Goal: Task Accomplishment & Management: Manage account settings

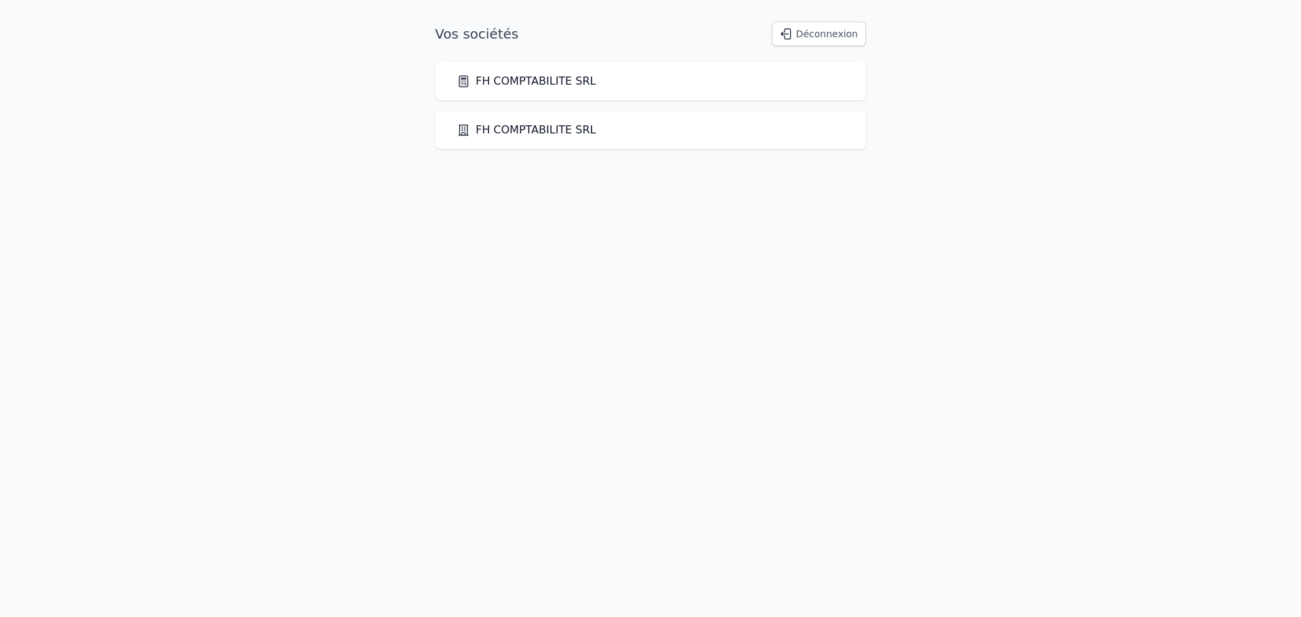
click at [783, 92] on div "FH COMPTABILITE SRL" at bounding box center [650, 81] width 431 height 38
click at [539, 87] on link "FH COMPTABILITE SRL" at bounding box center [527, 81] width 140 height 16
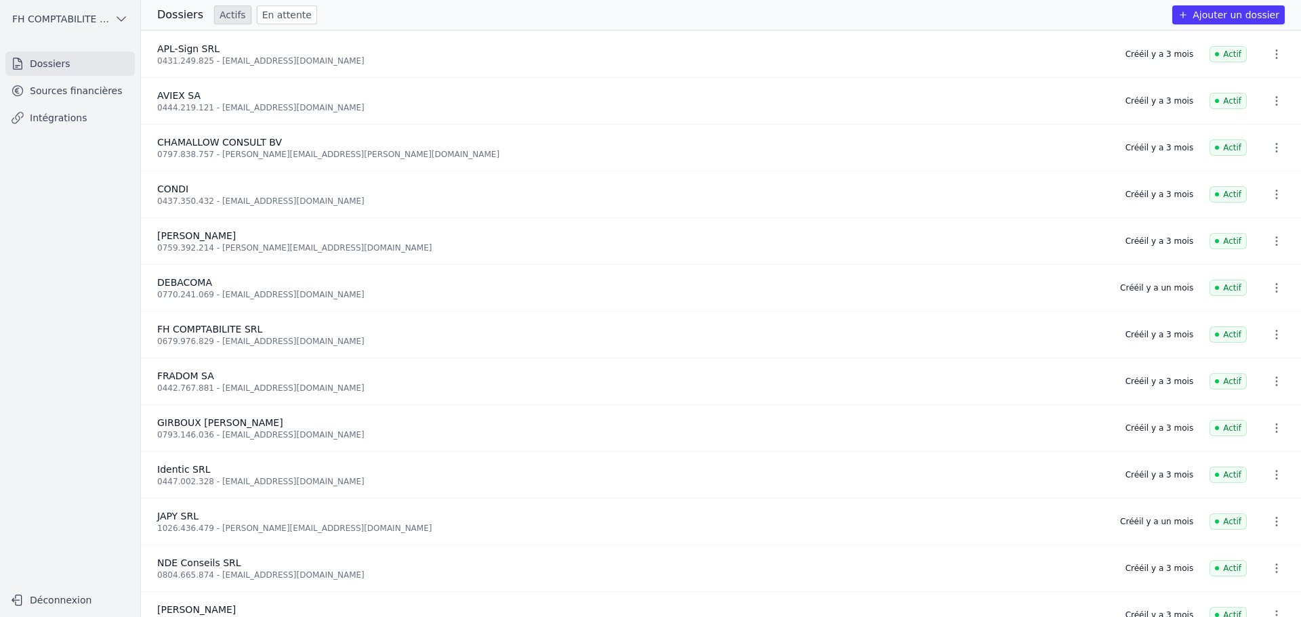
click at [57, 82] on link "Sources financières" at bounding box center [69, 91] width 129 height 24
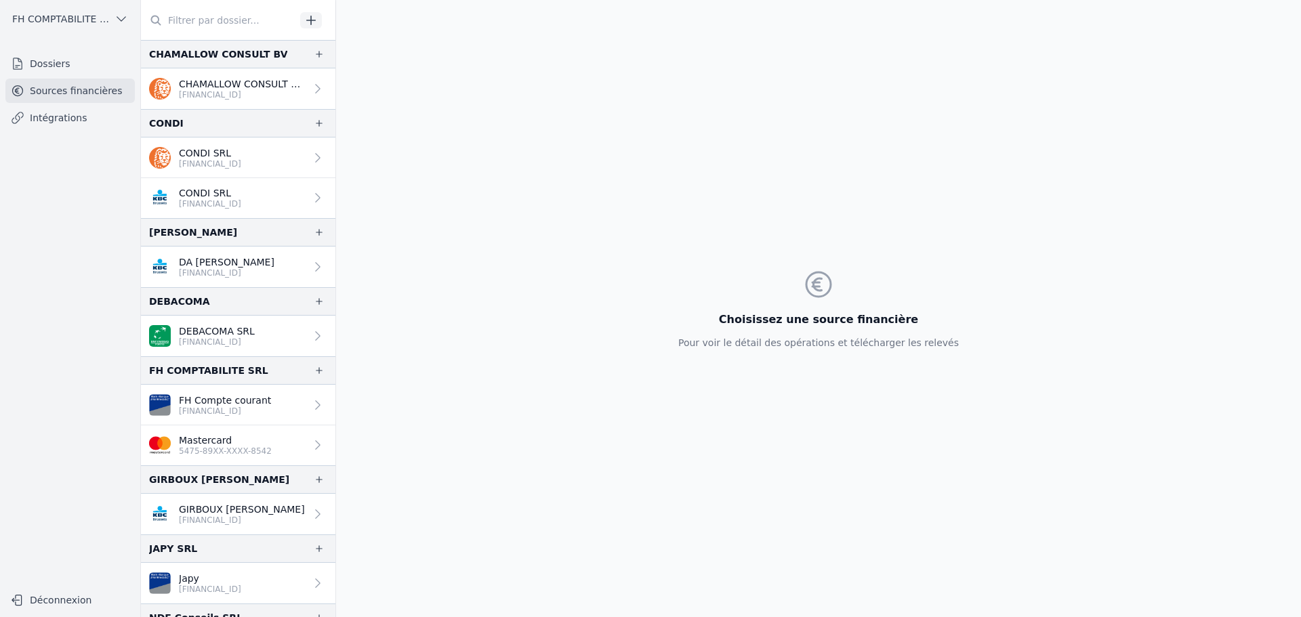
click at [218, 445] on p "Mastercard" at bounding box center [225, 441] width 93 height 14
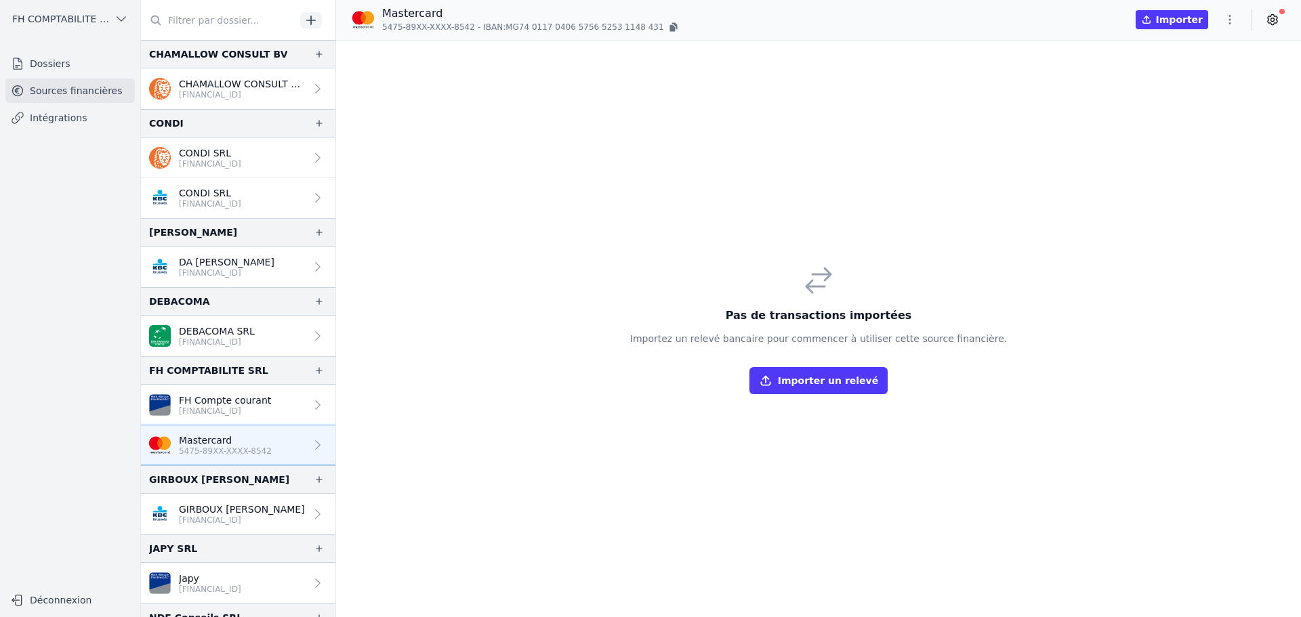
click at [1273, 16] on icon at bounding box center [1273, 20] width 14 height 14
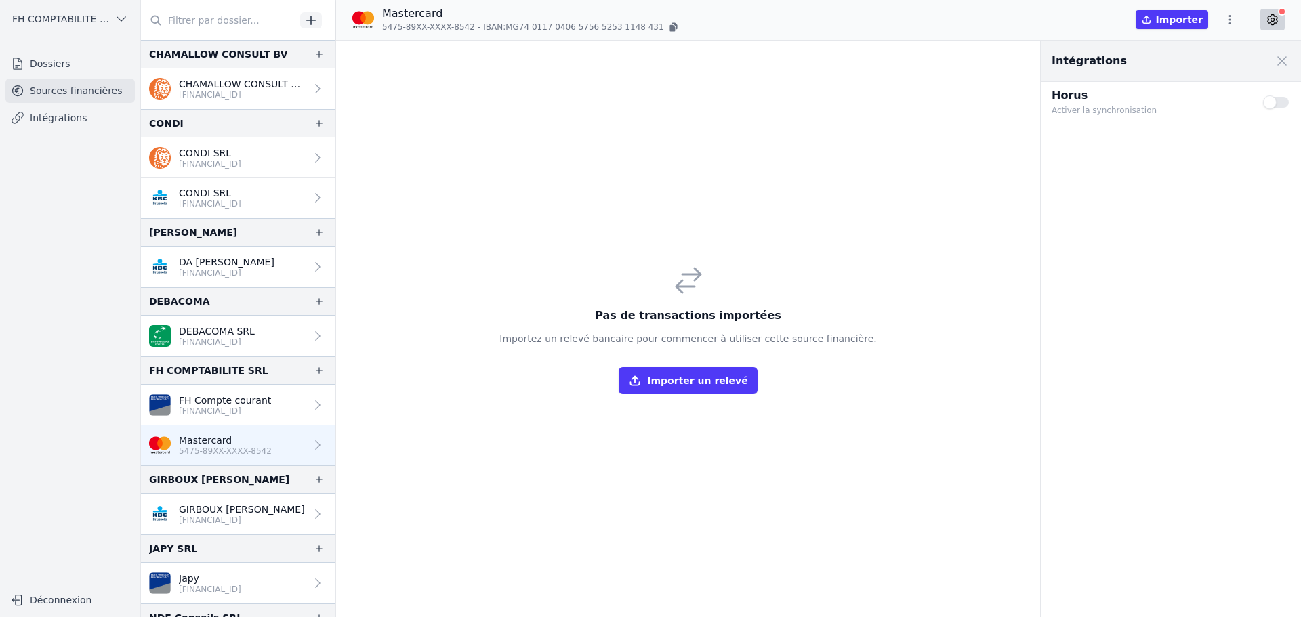
click at [1270, 106] on button "Use setting" at bounding box center [1276, 103] width 27 height 14
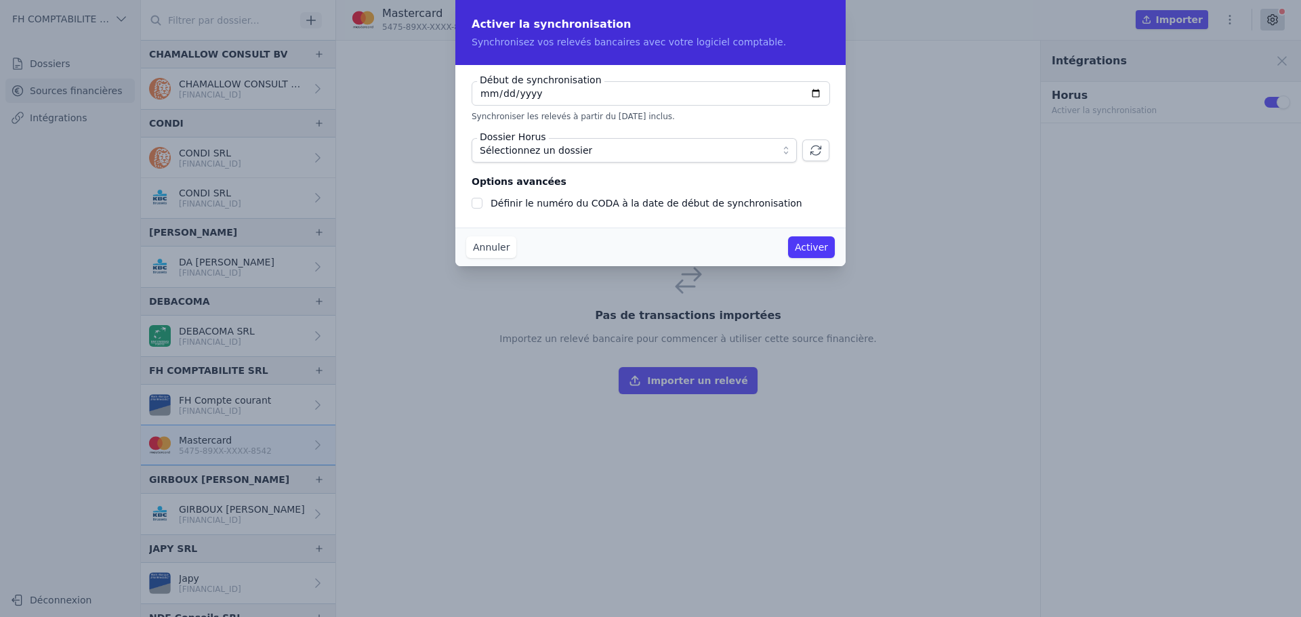
click at [589, 146] on span "Sélectionnez un dossier" at bounding box center [625, 150] width 290 height 16
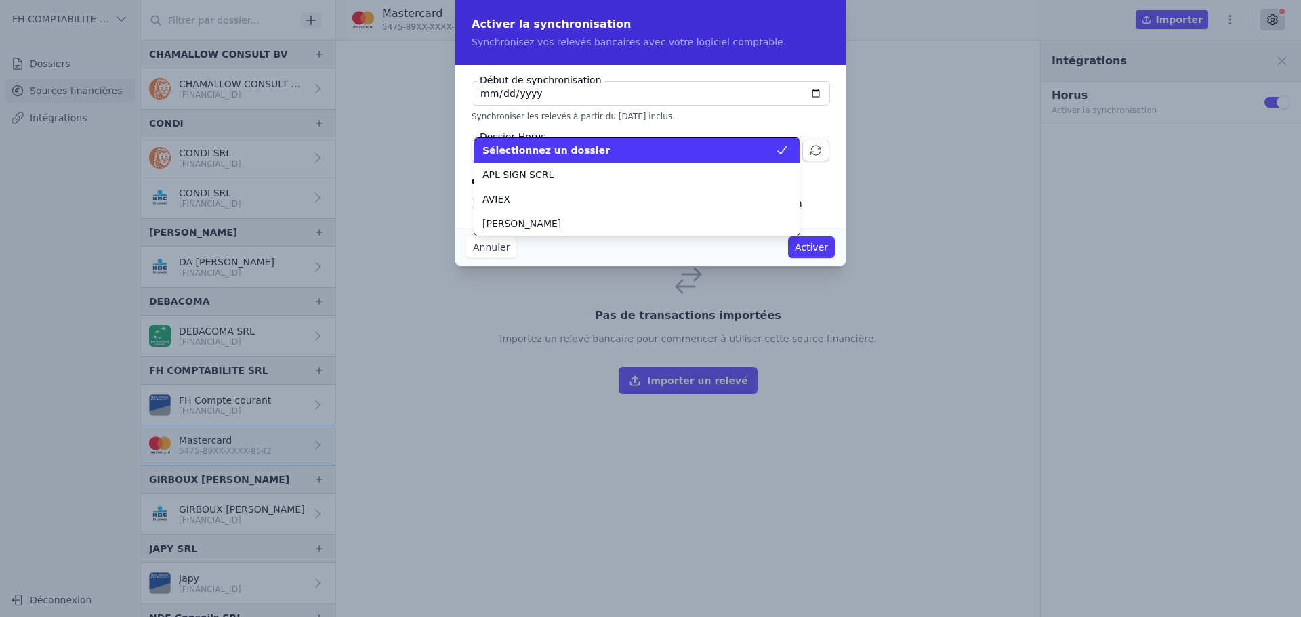
scroll to position [195, 0]
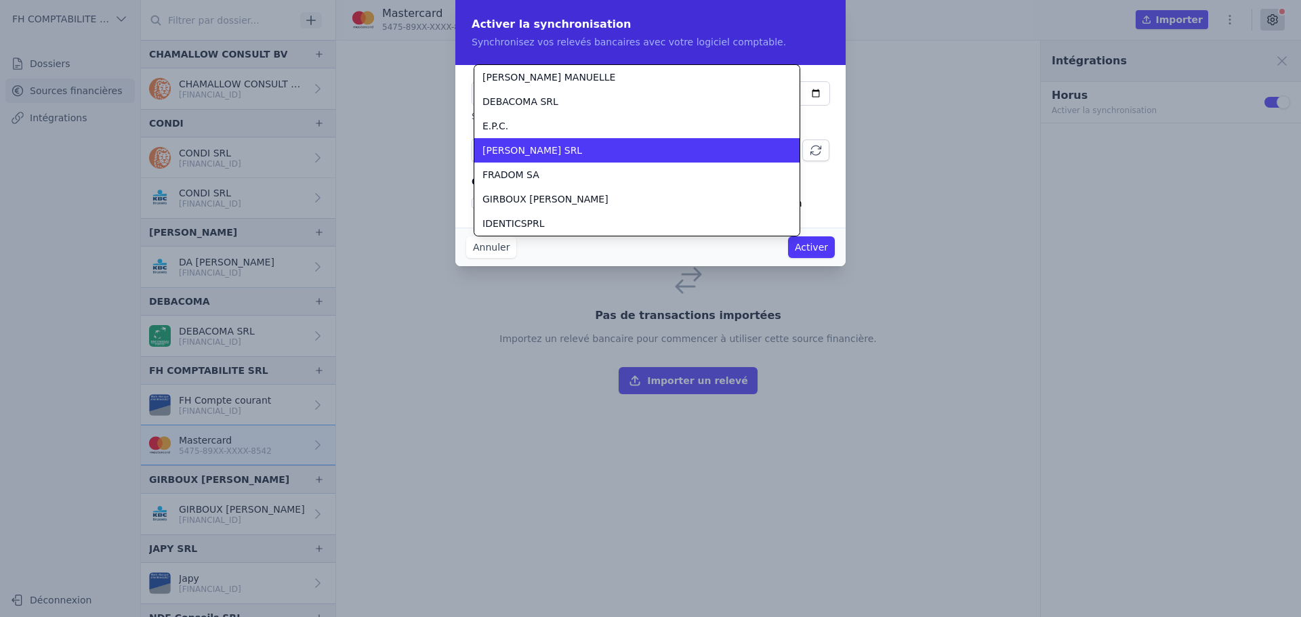
click at [589, 146] on div "[PERSON_NAME] SRL" at bounding box center [628, 151] width 293 height 14
checkbox input "false"
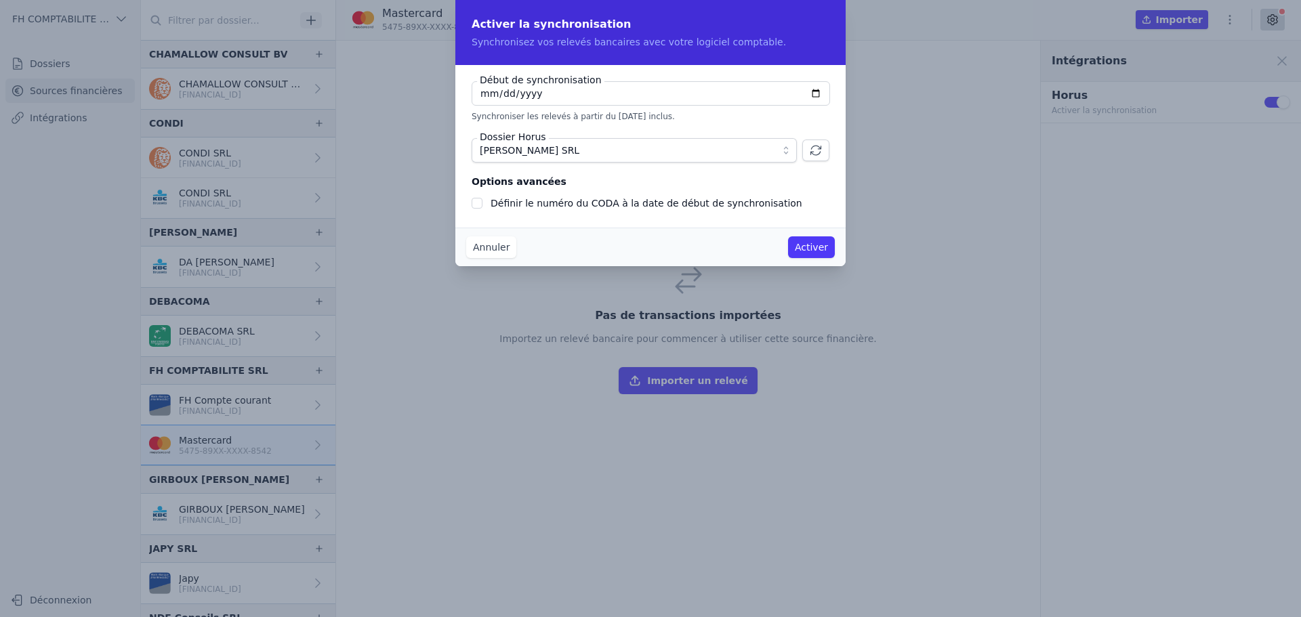
click at [569, 92] on input "[DATE]" at bounding box center [651, 93] width 358 height 24
type input "[DATE]"
click at [816, 245] on button "Activer" at bounding box center [811, 247] width 47 height 22
